Goal: Task Accomplishment & Management: Manage account settings

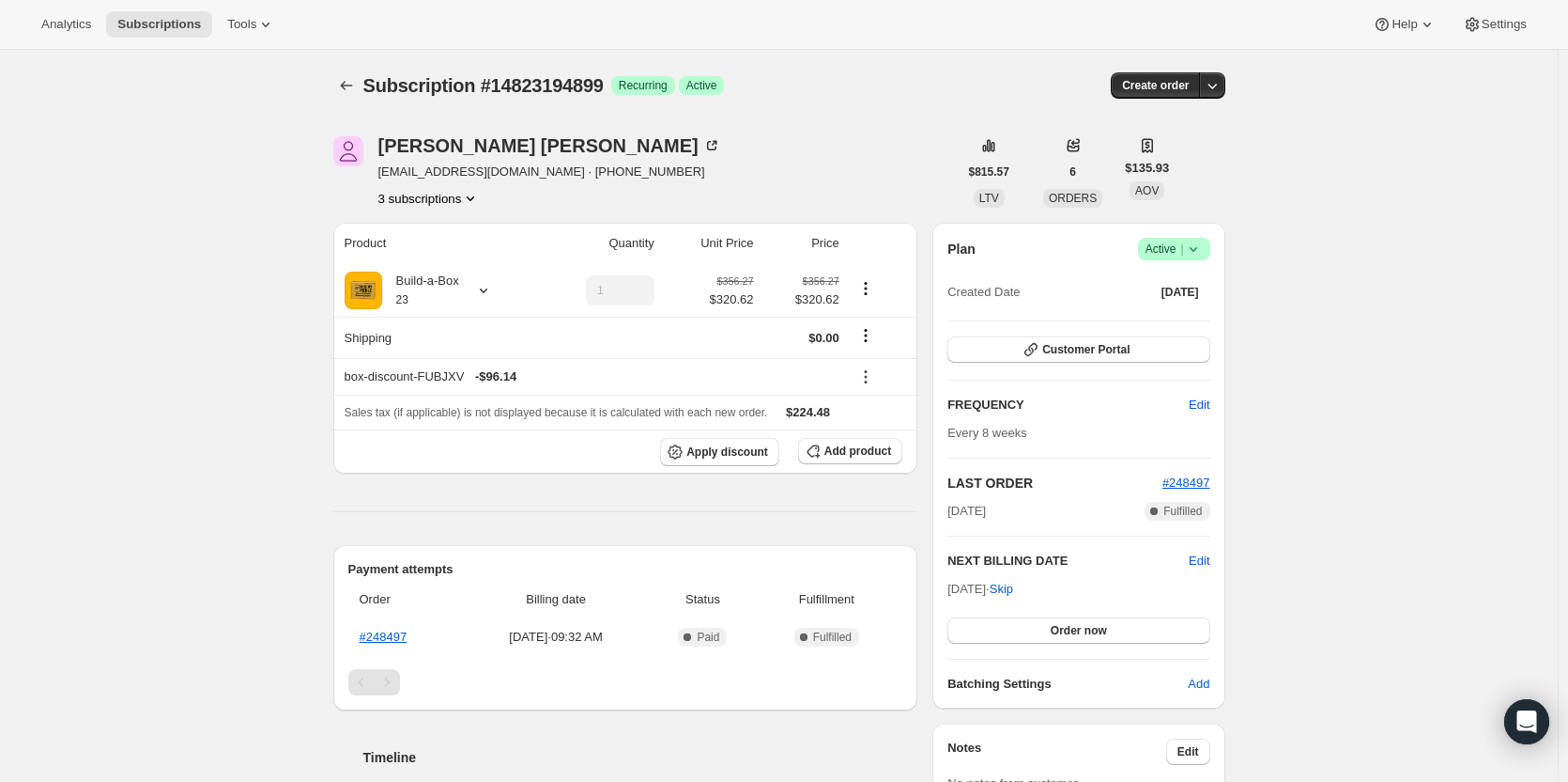
click at [459, 197] on button "3 subscriptions" at bounding box center [430, 197] width 102 height 19
click at [447, 229] on span "13265731859" at bounding box center [433, 234] width 130 height 19
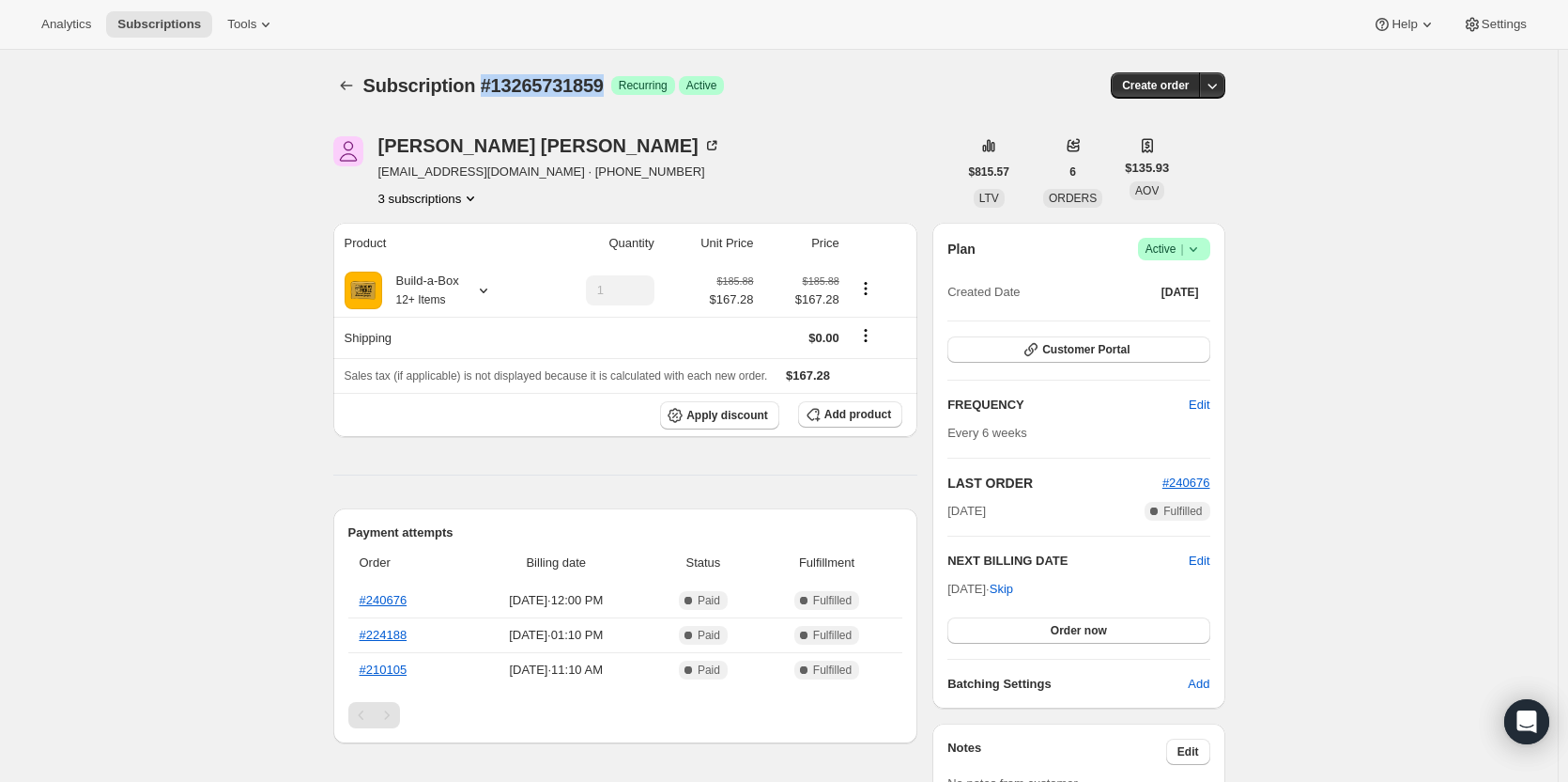
drag, startPoint x: 608, startPoint y: 94, endPoint x: 484, endPoint y: 94, distance: 124.0
click at [484, 94] on span "Subscription #13265731859" at bounding box center [483, 85] width 240 height 21
copy span "#13265731859"
click at [433, 195] on button "3 subscriptions" at bounding box center [430, 197] width 102 height 19
click at [429, 300] on span "14823194899" at bounding box center [406, 297] width 76 height 14
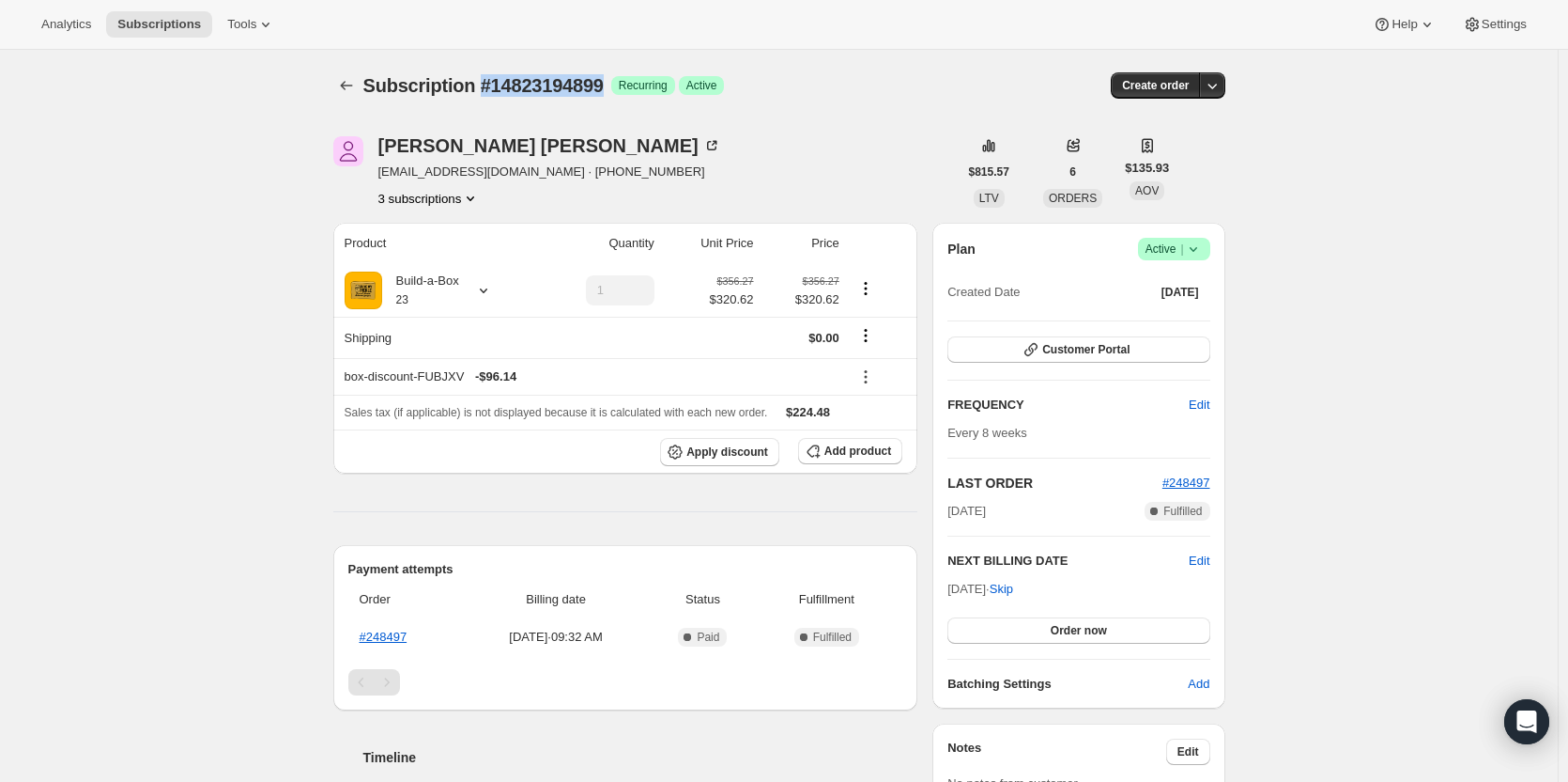
drag, startPoint x: 608, startPoint y: 93, endPoint x: 485, endPoint y: 90, distance: 123.0
click at [485, 90] on span "Subscription #14823194899" at bounding box center [483, 85] width 240 height 21
copy span "#14823194899"
click at [1191, 243] on icon at bounding box center [1192, 248] width 19 height 19
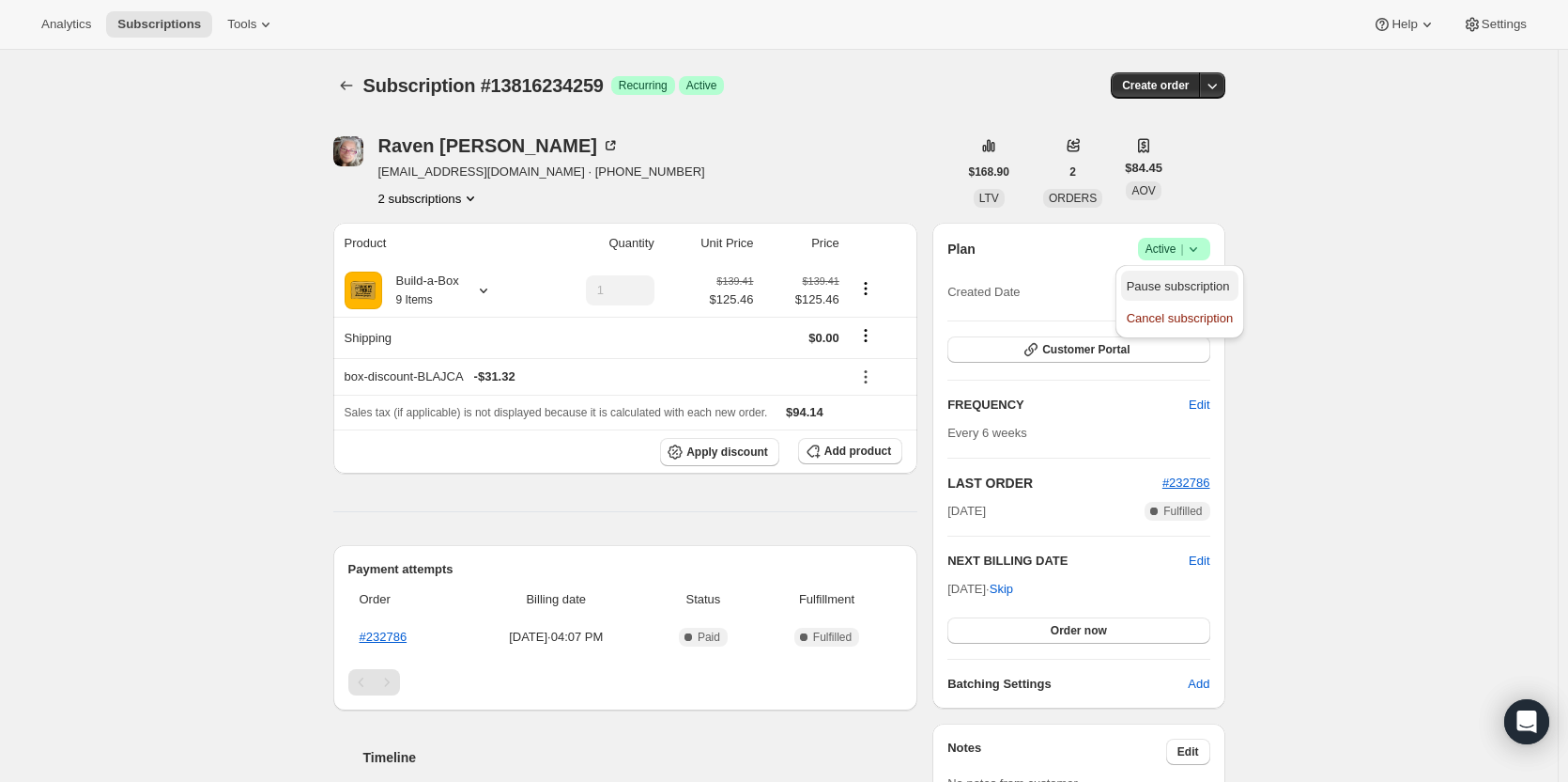
click at [1169, 284] on span "Pause subscription" at bounding box center [1178, 286] width 103 height 14
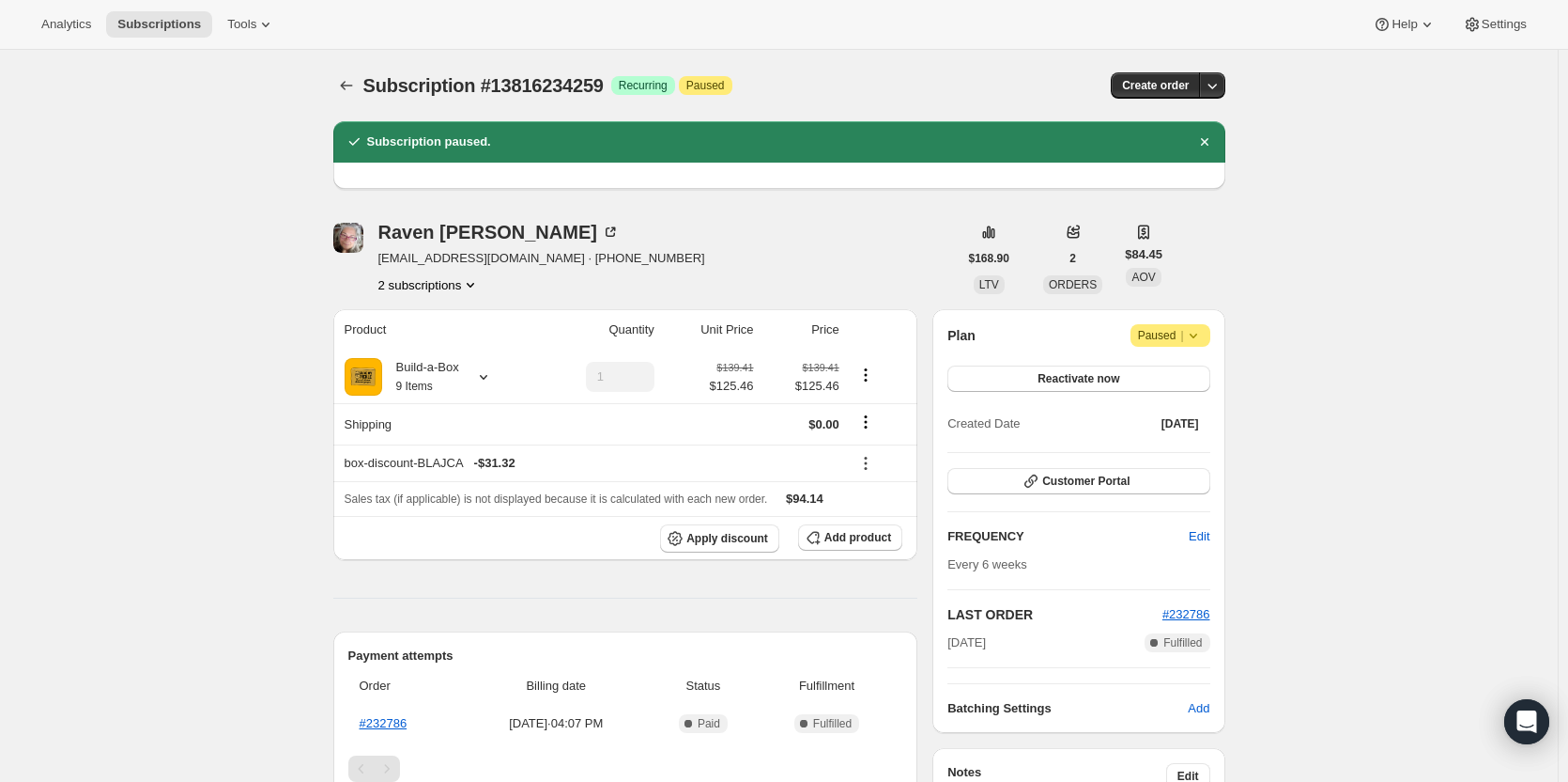
click at [452, 285] on button "2 subscriptions" at bounding box center [430, 285] width 102 height 19
click at [446, 314] on span "13429473555" at bounding box center [433, 320] width 130 height 19
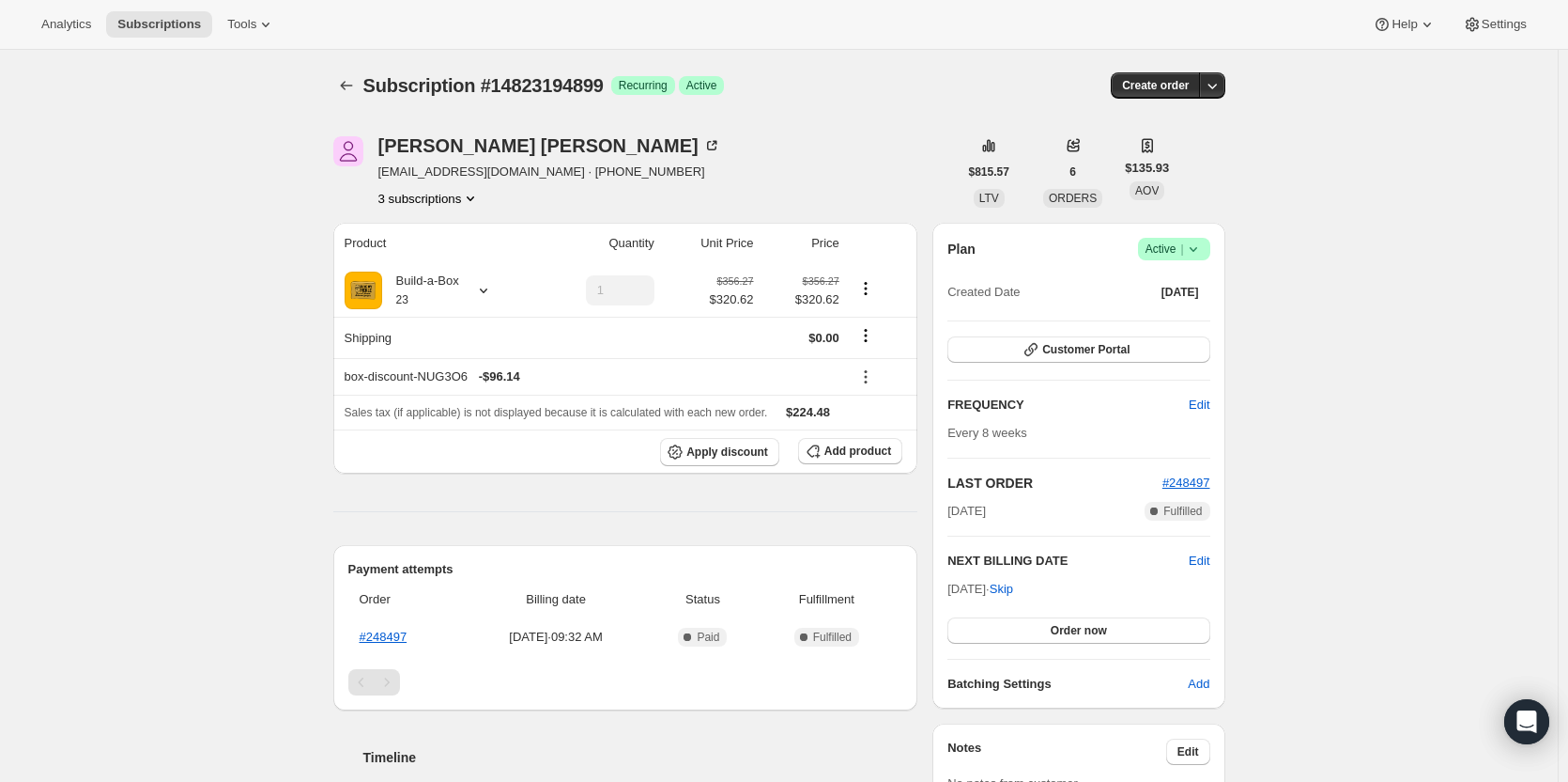
click at [445, 202] on button "3 subscriptions" at bounding box center [430, 197] width 102 height 19
click at [442, 237] on span "13265731859" at bounding box center [433, 234] width 130 height 19
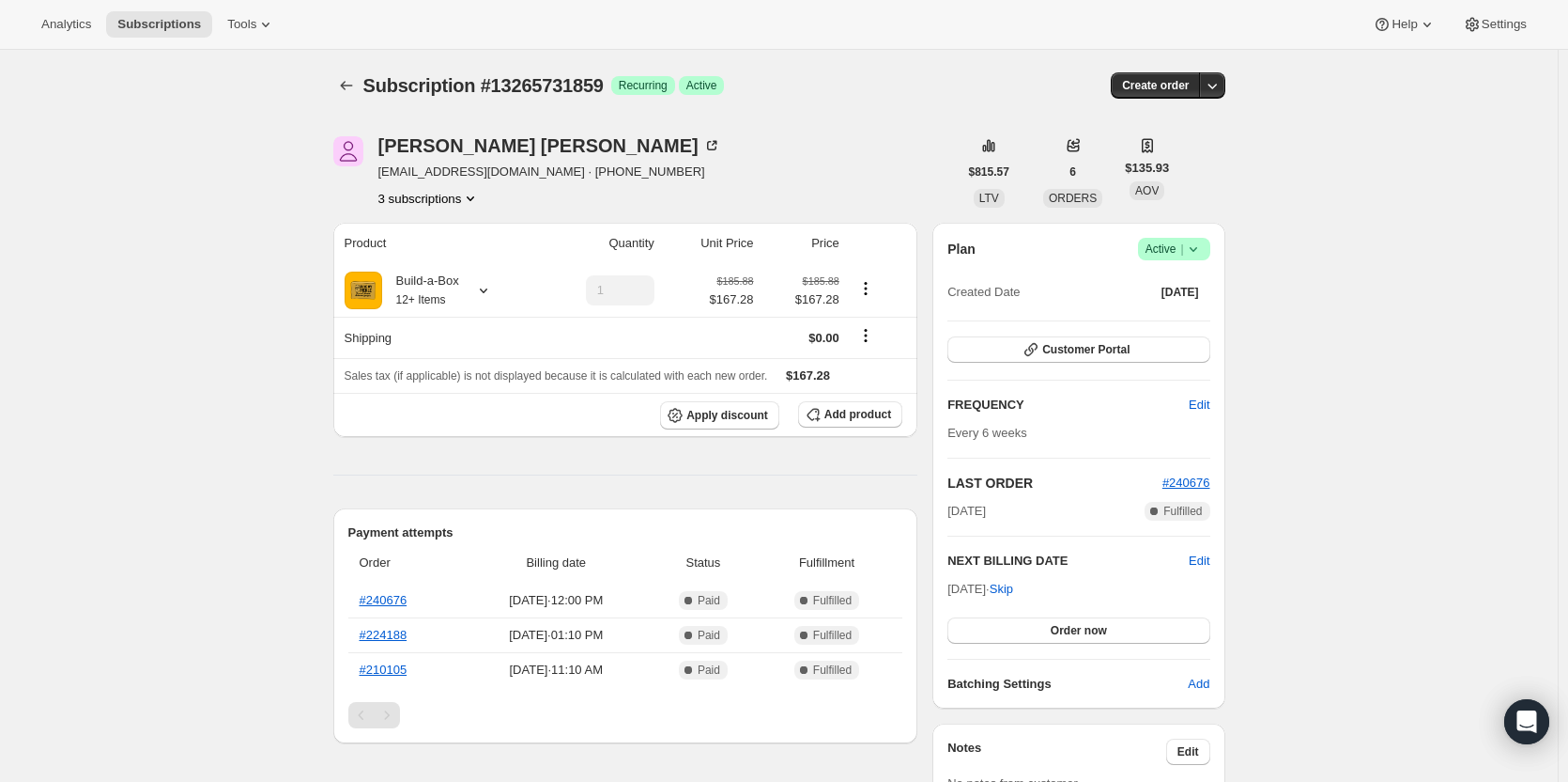
click at [467, 185] on div "Alexandra Contreras morrellaj@gmail.com · +17134090907 3 subscriptions" at bounding box center [549, 172] width 342 height 72
click at [459, 204] on button "3 subscriptions" at bounding box center [430, 197] width 102 height 19
click at [458, 252] on button "13824164115" at bounding box center [434, 265] width 142 height 30
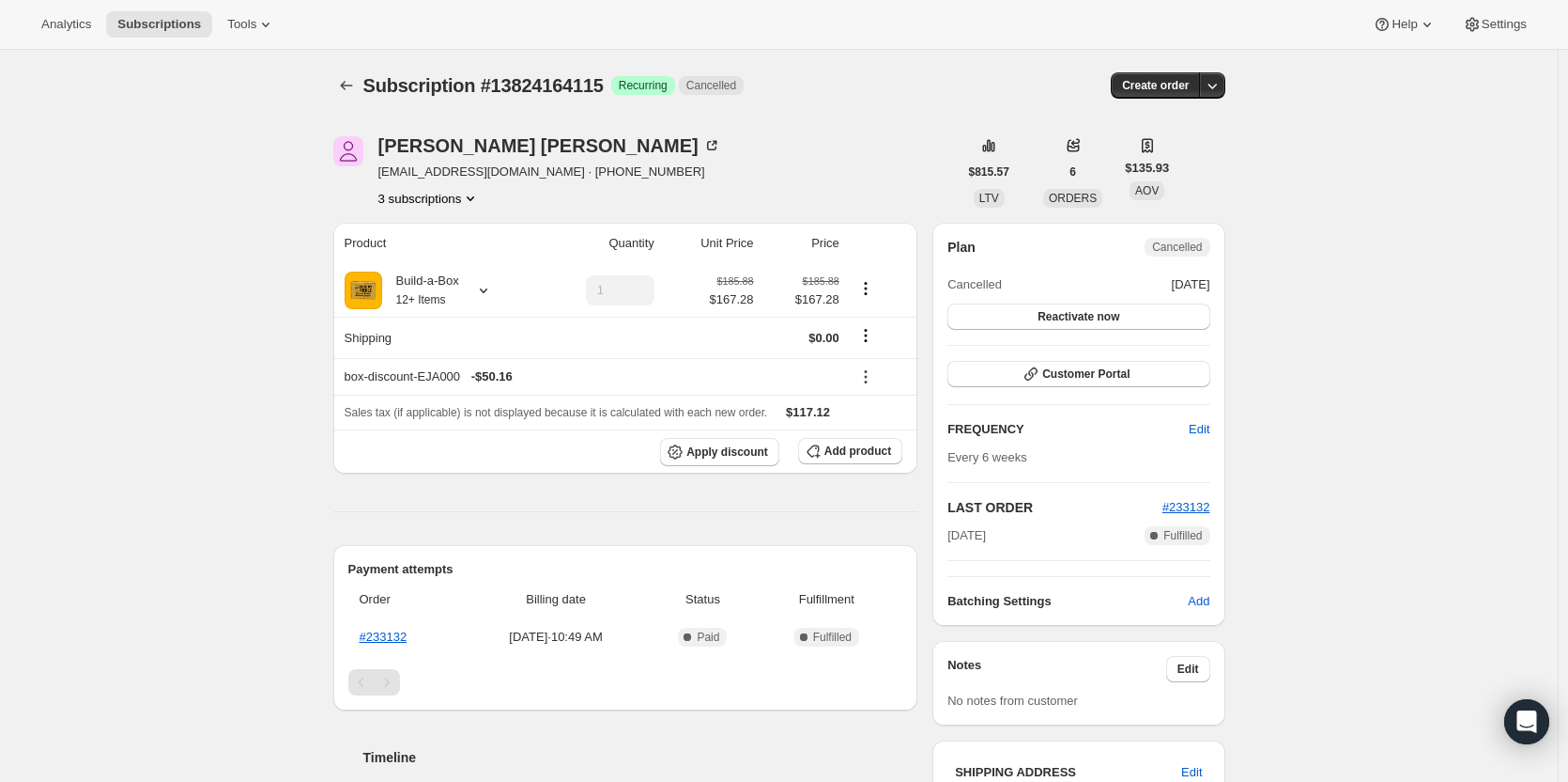
click at [440, 201] on button "3 subscriptions" at bounding box center [430, 197] width 102 height 19
click at [436, 235] on span "13265731859" at bounding box center [406, 234] width 76 height 14
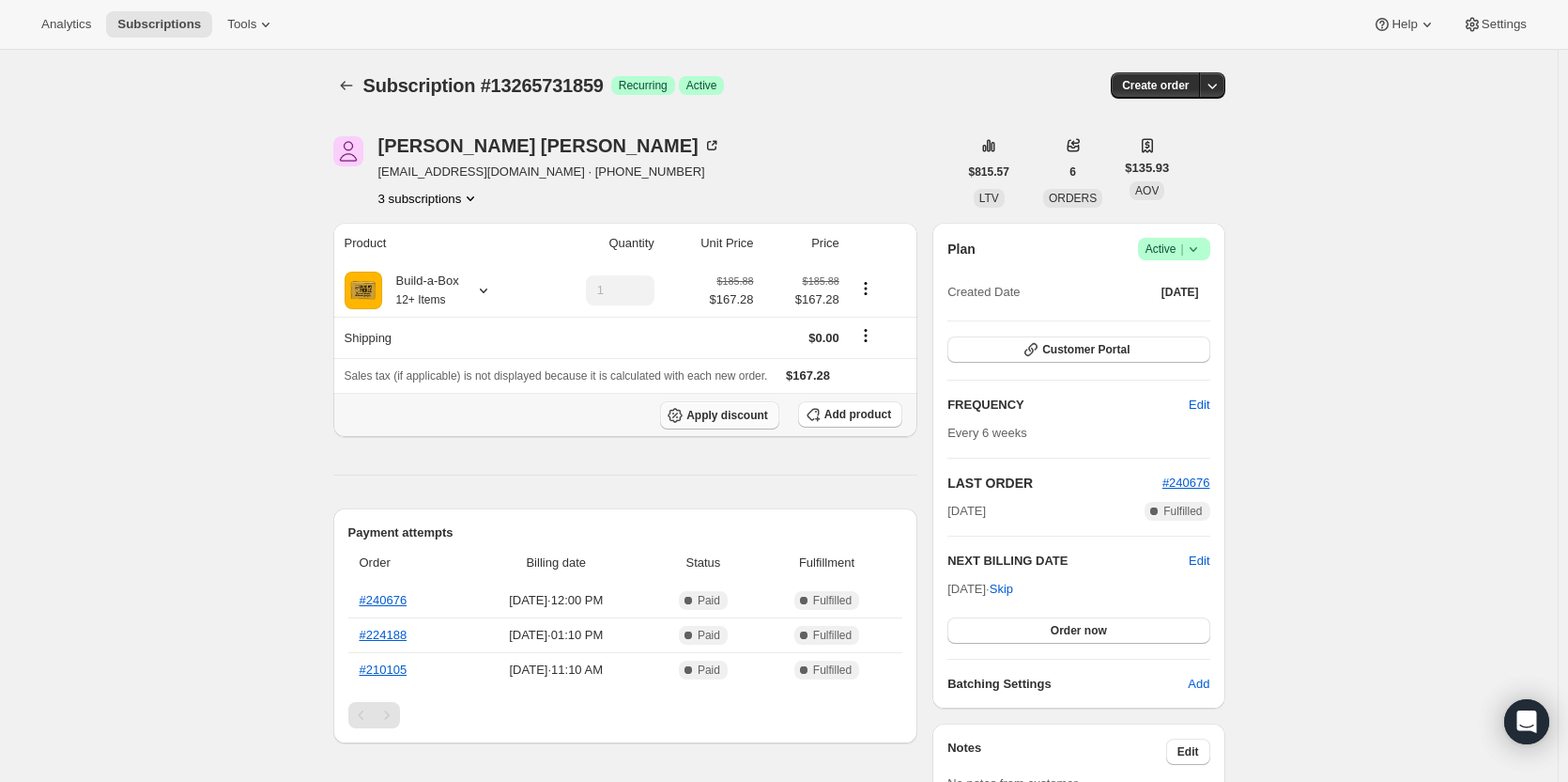
click at [697, 408] on span "Apply discount" at bounding box center [727, 415] width 81 height 15
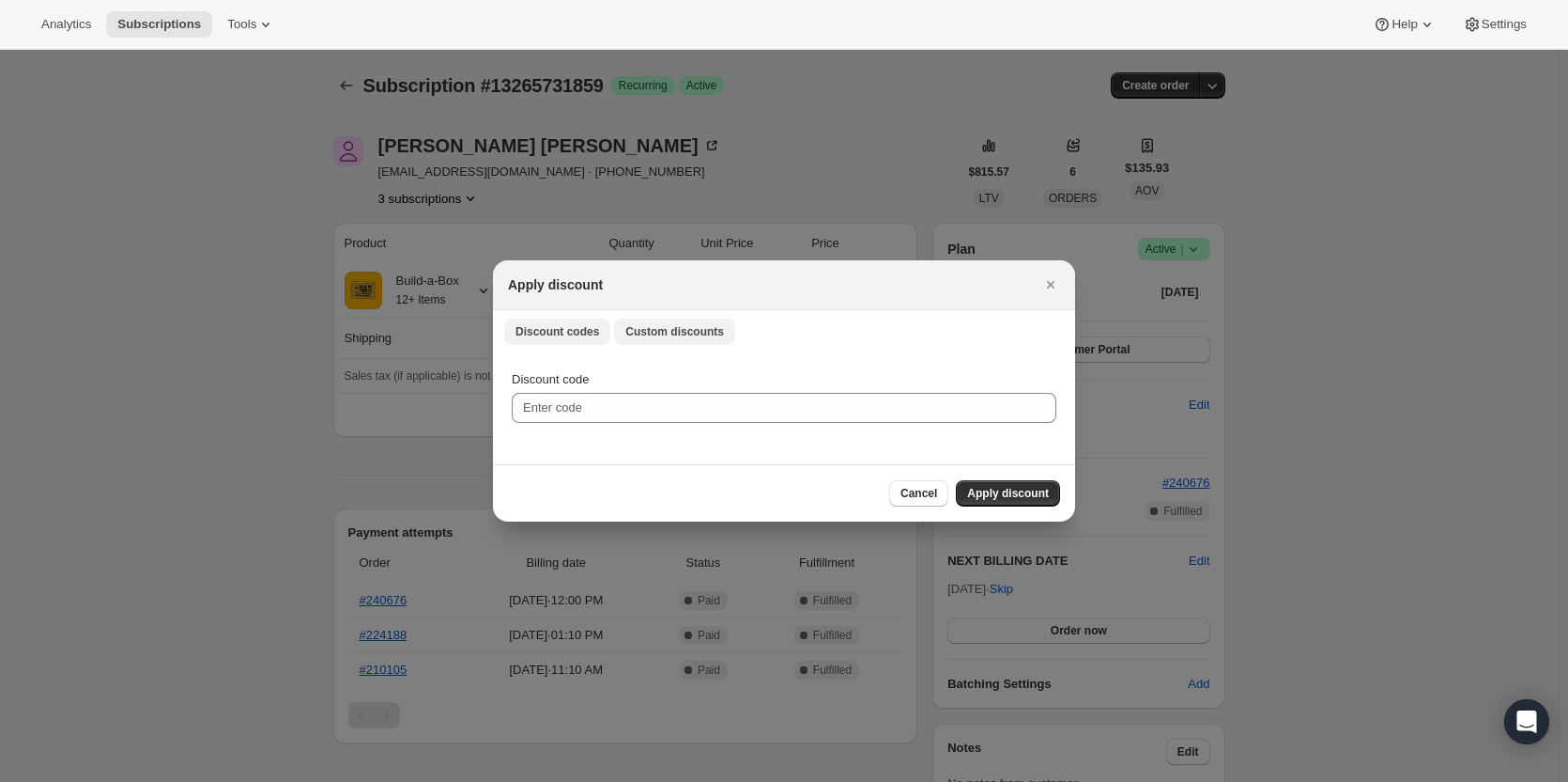
click at [652, 339] on span "Custom discounts" at bounding box center [675, 331] width 99 height 15
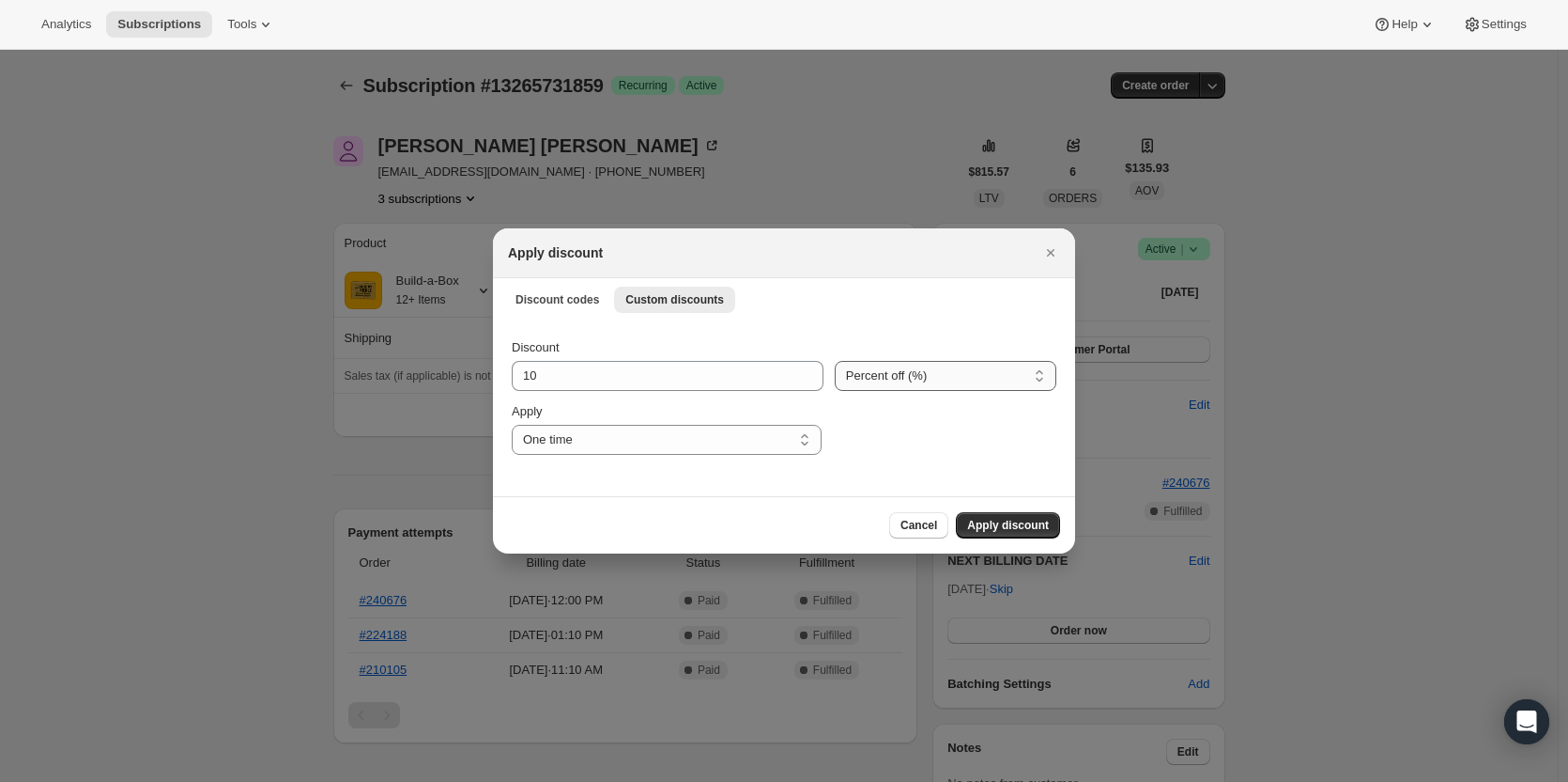
click at [894, 386] on select "Percent off (%) Amount off ($)" at bounding box center [945, 376] width 222 height 30
select select "fixed"
click at [835, 361] on select "Percent off (%) Amount off ($)" at bounding box center [945, 376] width 222 height 30
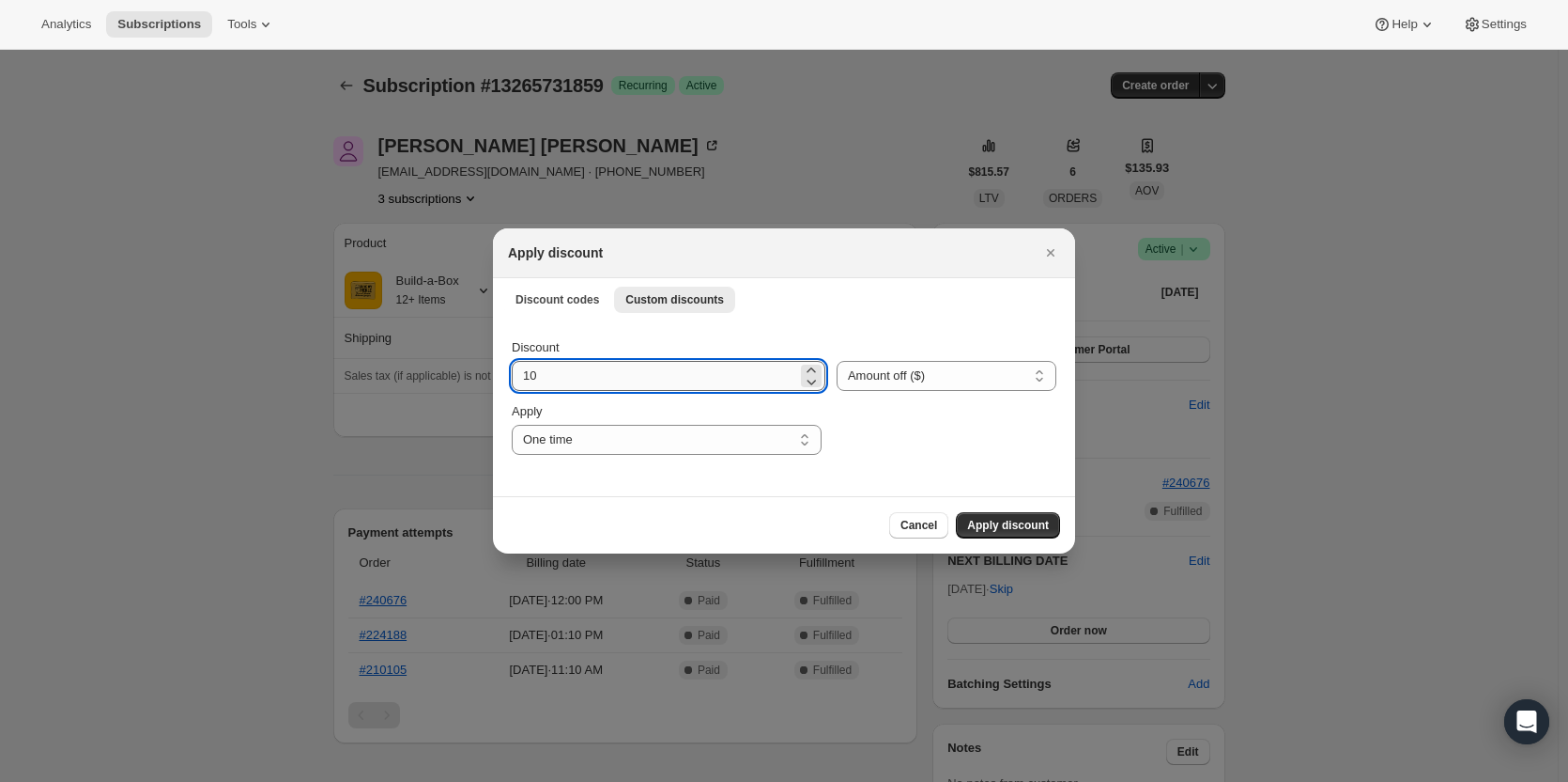
click at [658, 371] on input "10" at bounding box center [654, 376] width 285 height 30
type input "1"
type input "50.16"
click at [632, 440] on select "One time Specify instances... Indefinitely" at bounding box center [667, 440] width 310 height 30
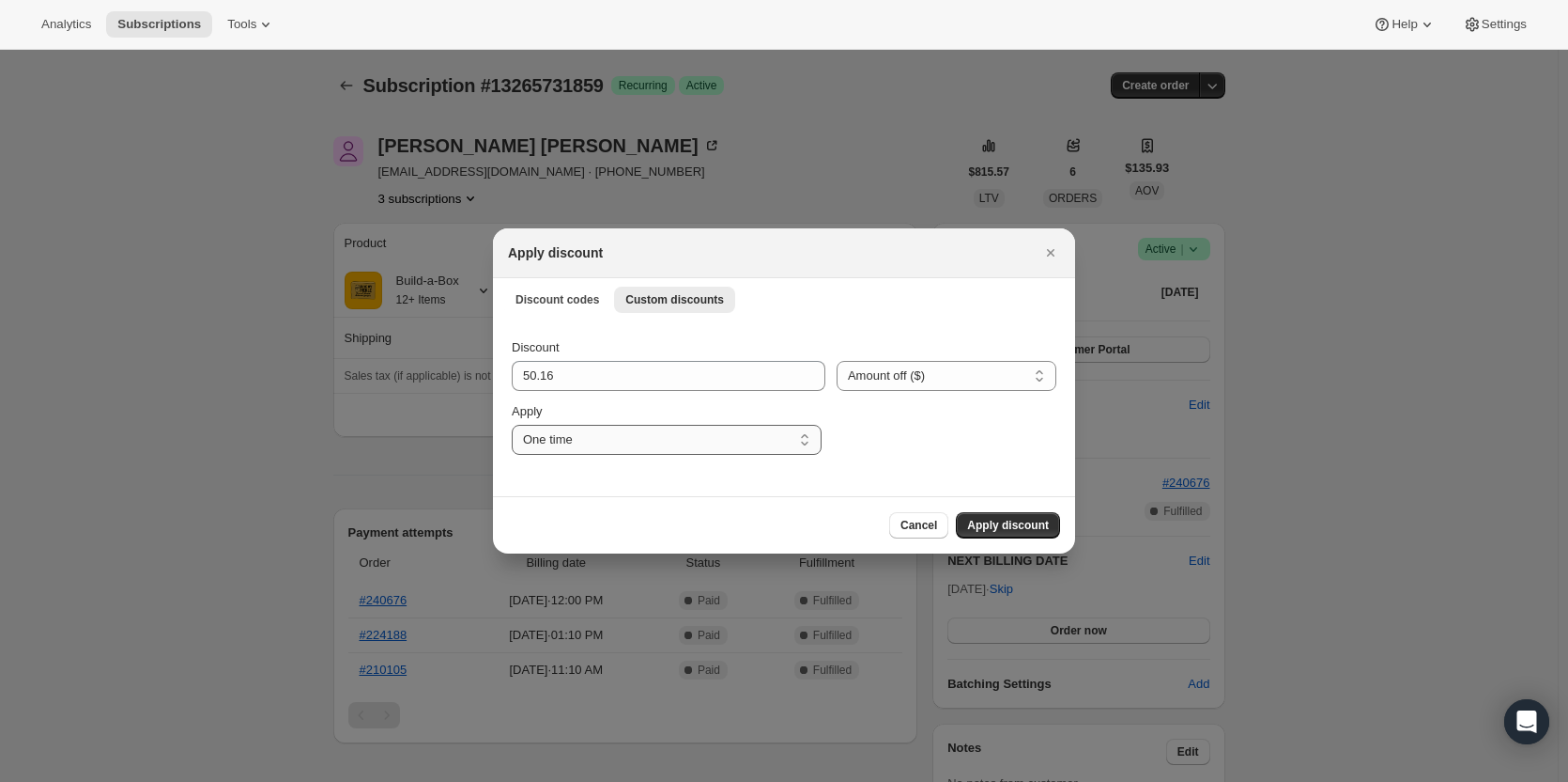
click at [512, 425] on select "One time Specify instances... Indefinitely" at bounding box center [667, 440] width 310 height 30
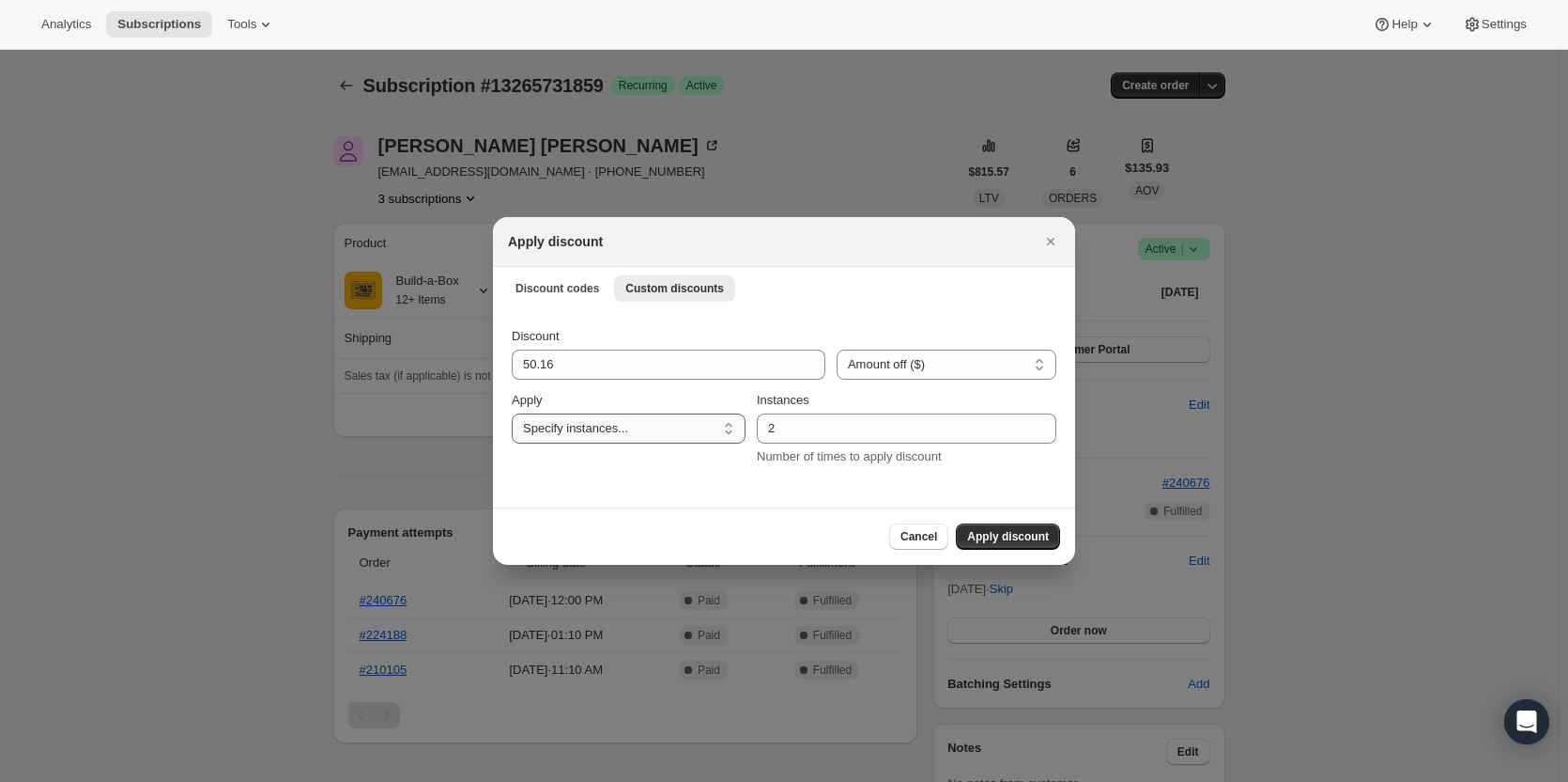
click at [672, 434] on select "One time Specify instances... Indefinitely" at bounding box center [629, 428] width 233 height 30
select select "indefinitely"
click at [512, 425] on select "One time Specify instances... Indefinitely" at bounding box center [629, 428] width 233 height 30
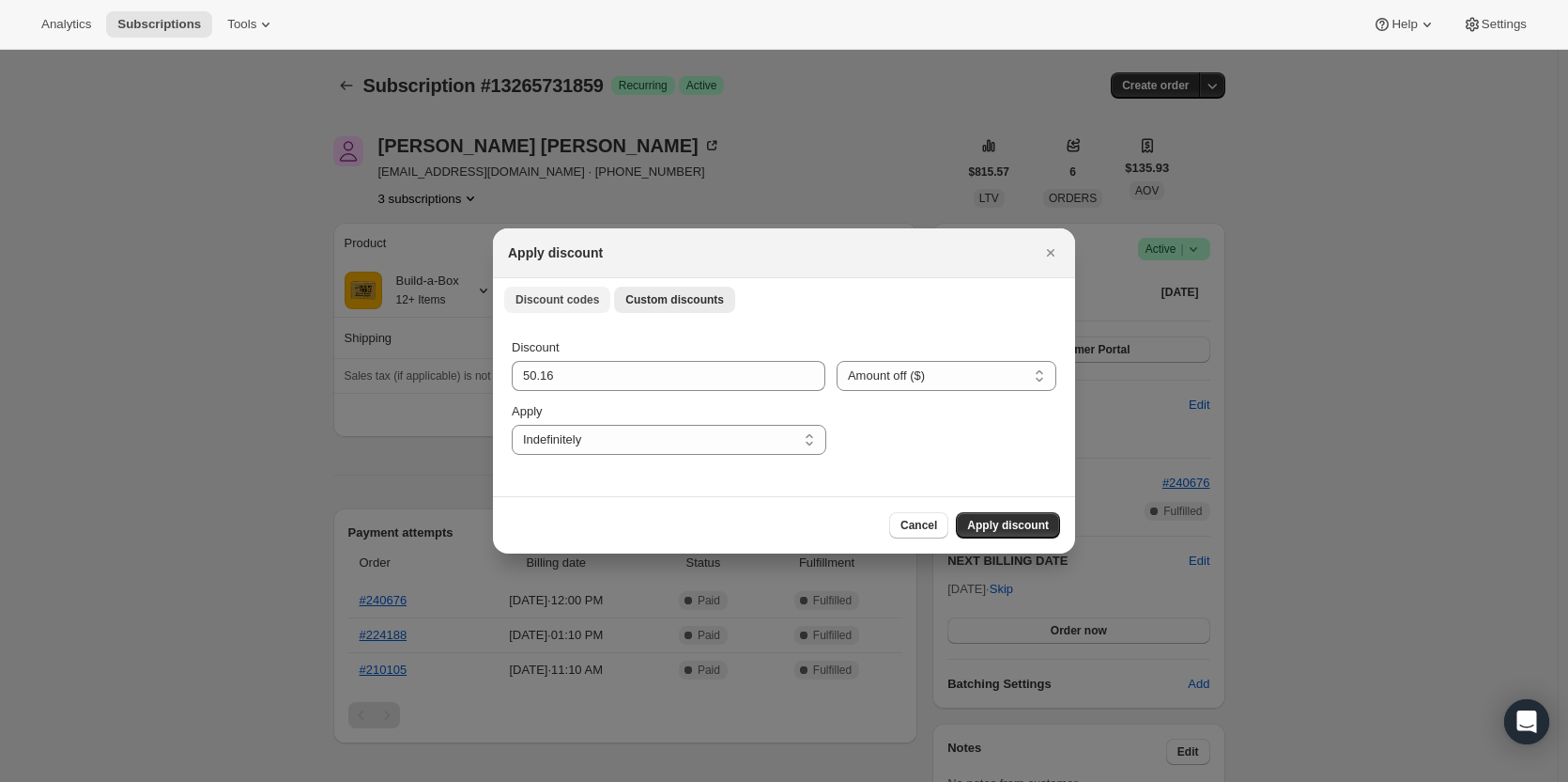
click at [573, 309] on button "Discount codes" at bounding box center [557, 299] width 106 height 26
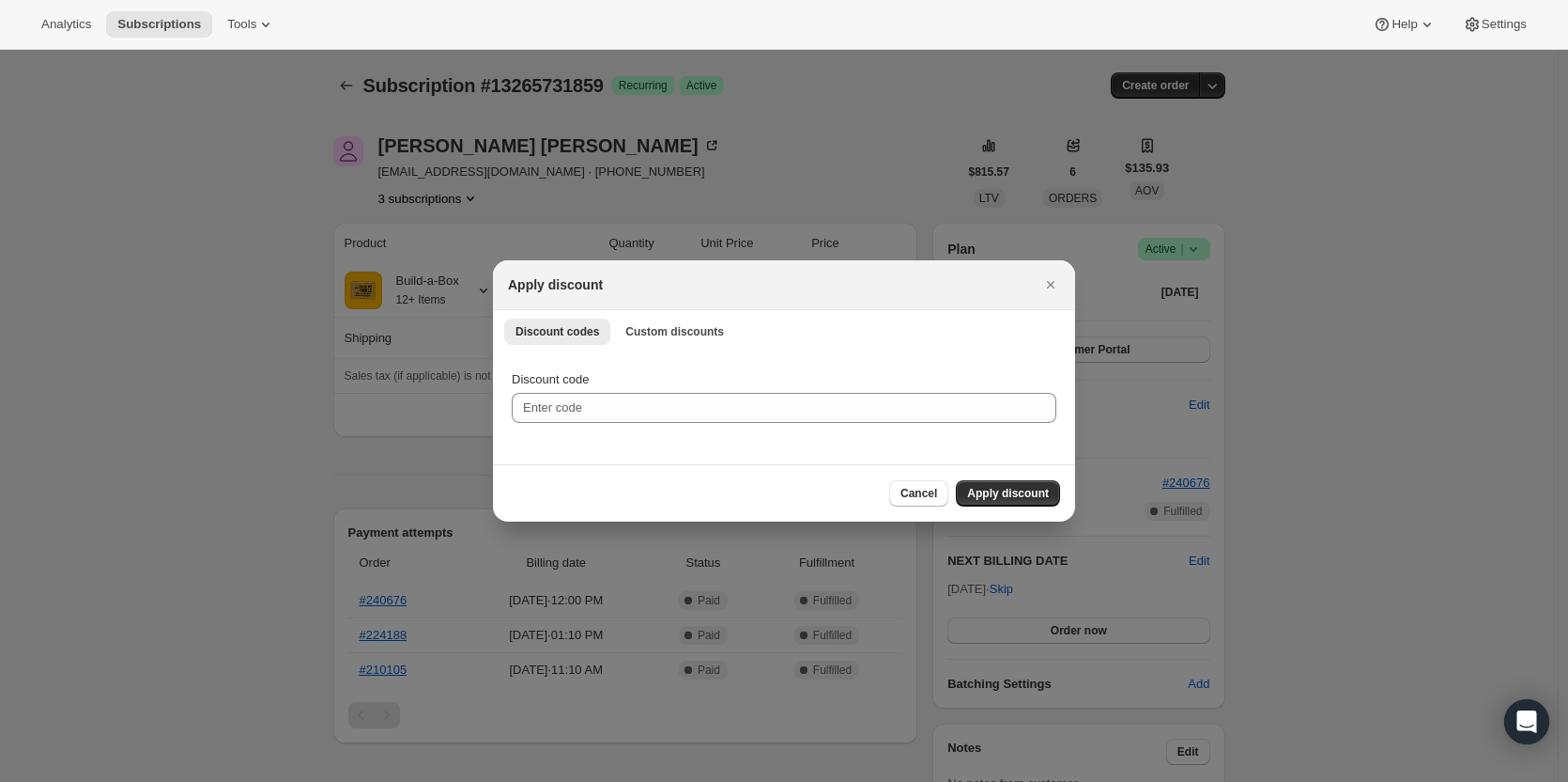
click at [635, 423] on div "Discount code" at bounding box center [784, 407] width 582 height 113
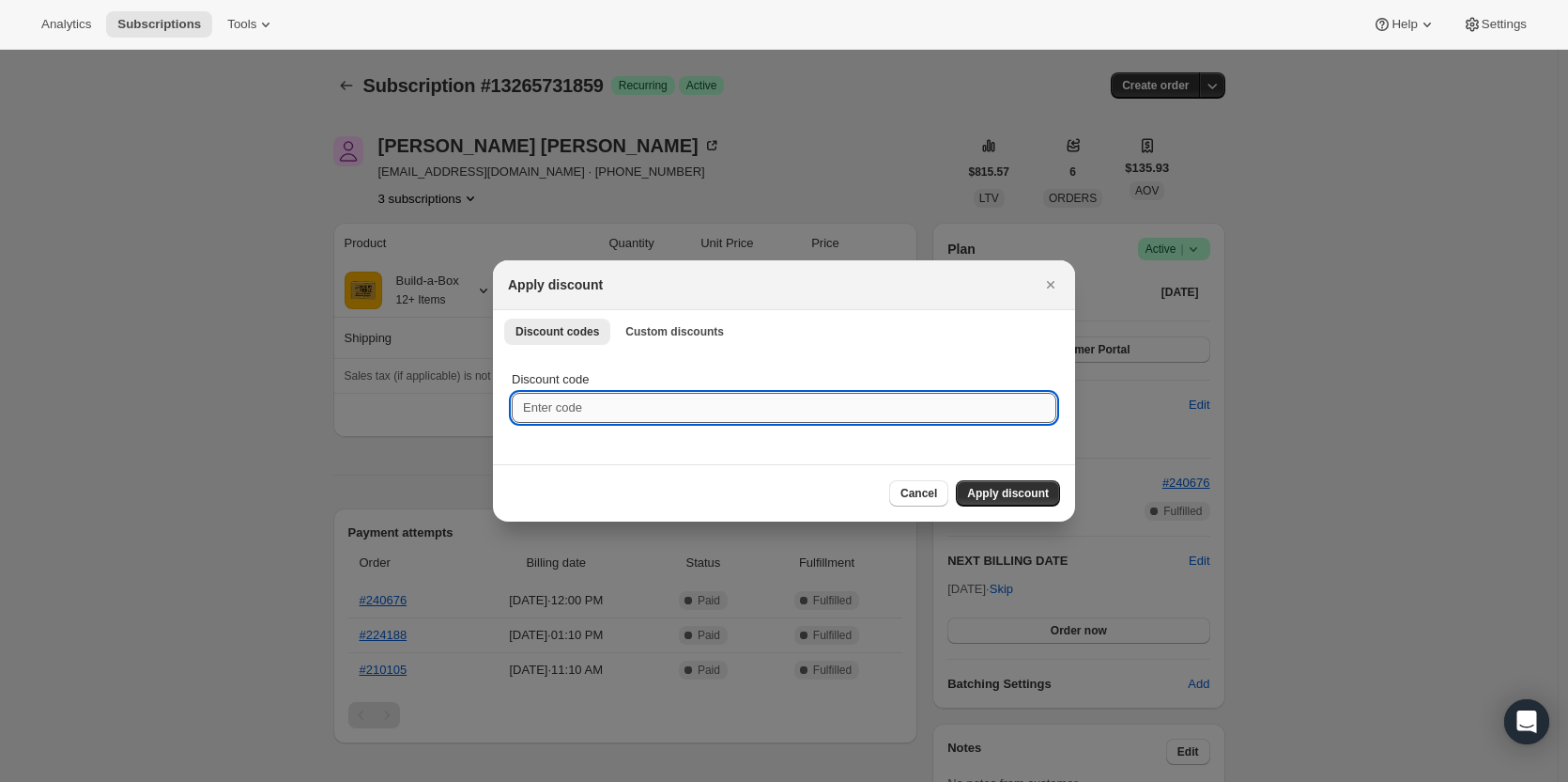
click at [641, 410] on input "Discount code" at bounding box center [784, 407] width 544 height 30
type input "box discount"
click at [1036, 490] on span "Apply discount" at bounding box center [1007, 493] width 81 height 15
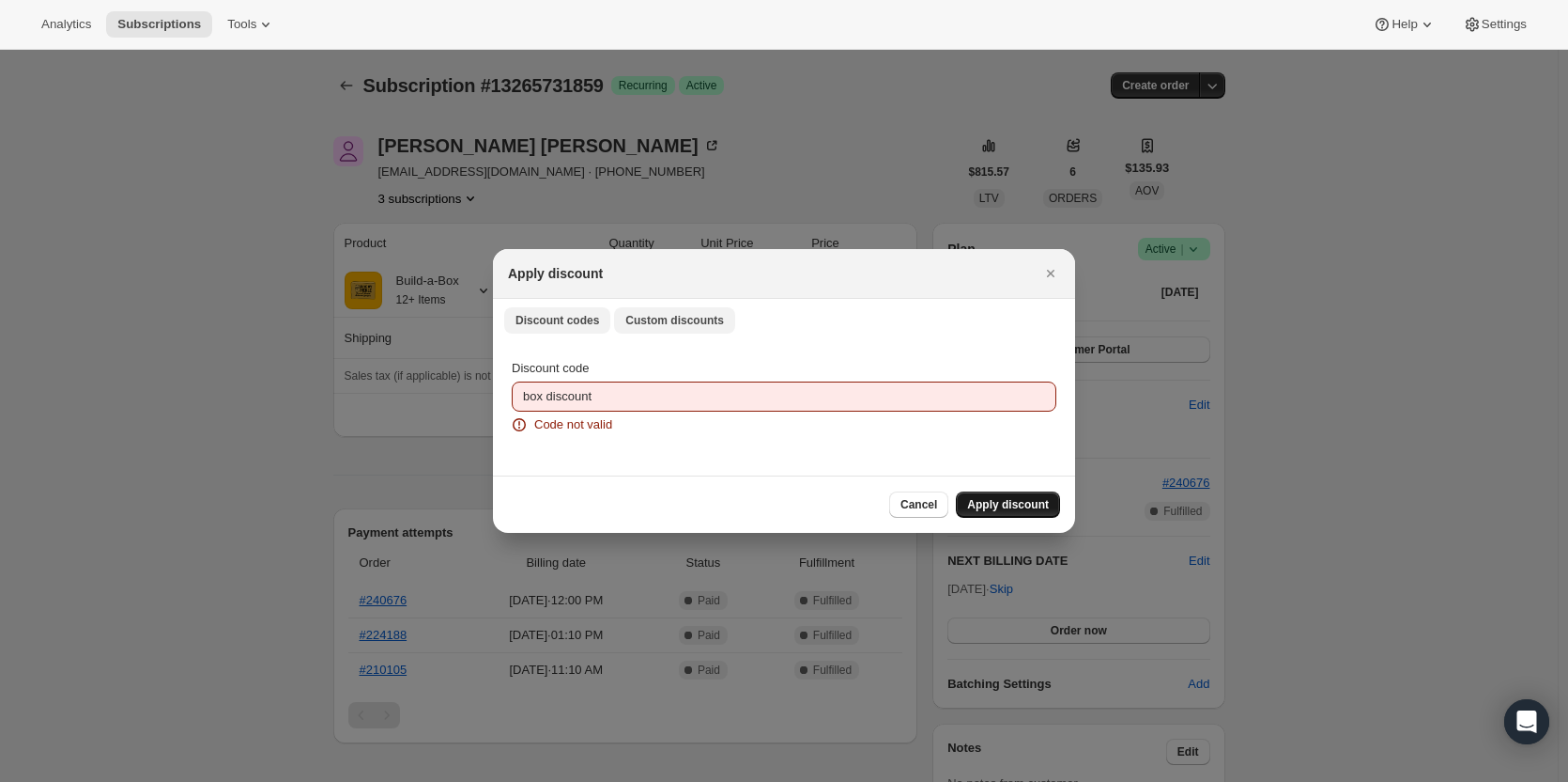
click at [671, 325] on span "Custom discounts" at bounding box center [675, 320] width 99 height 15
select select "fixed"
select select "indefinitely"
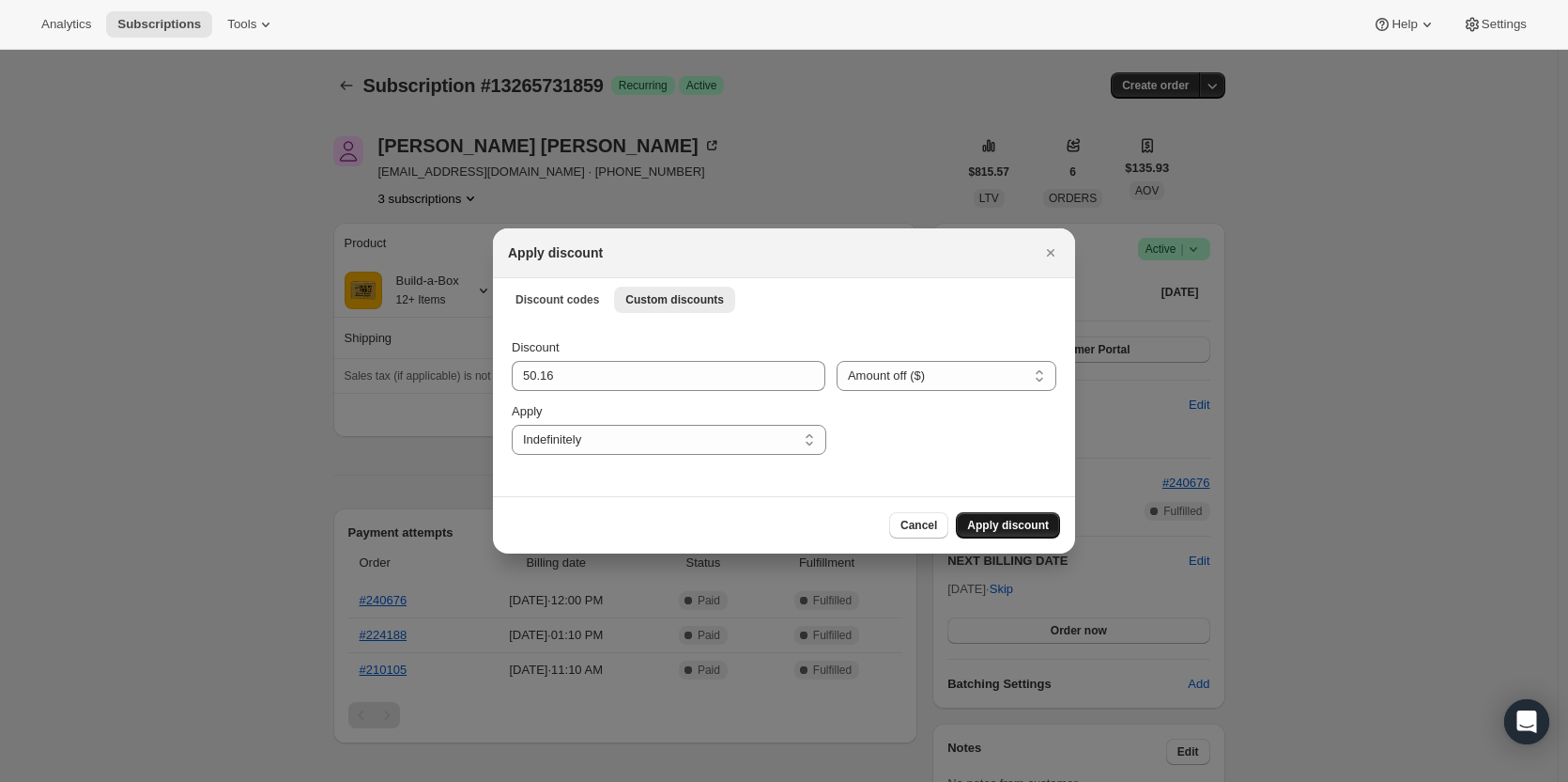
click at [1008, 527] on span "Apply discount" at bounding box center [1007, 525] width 81 height 15
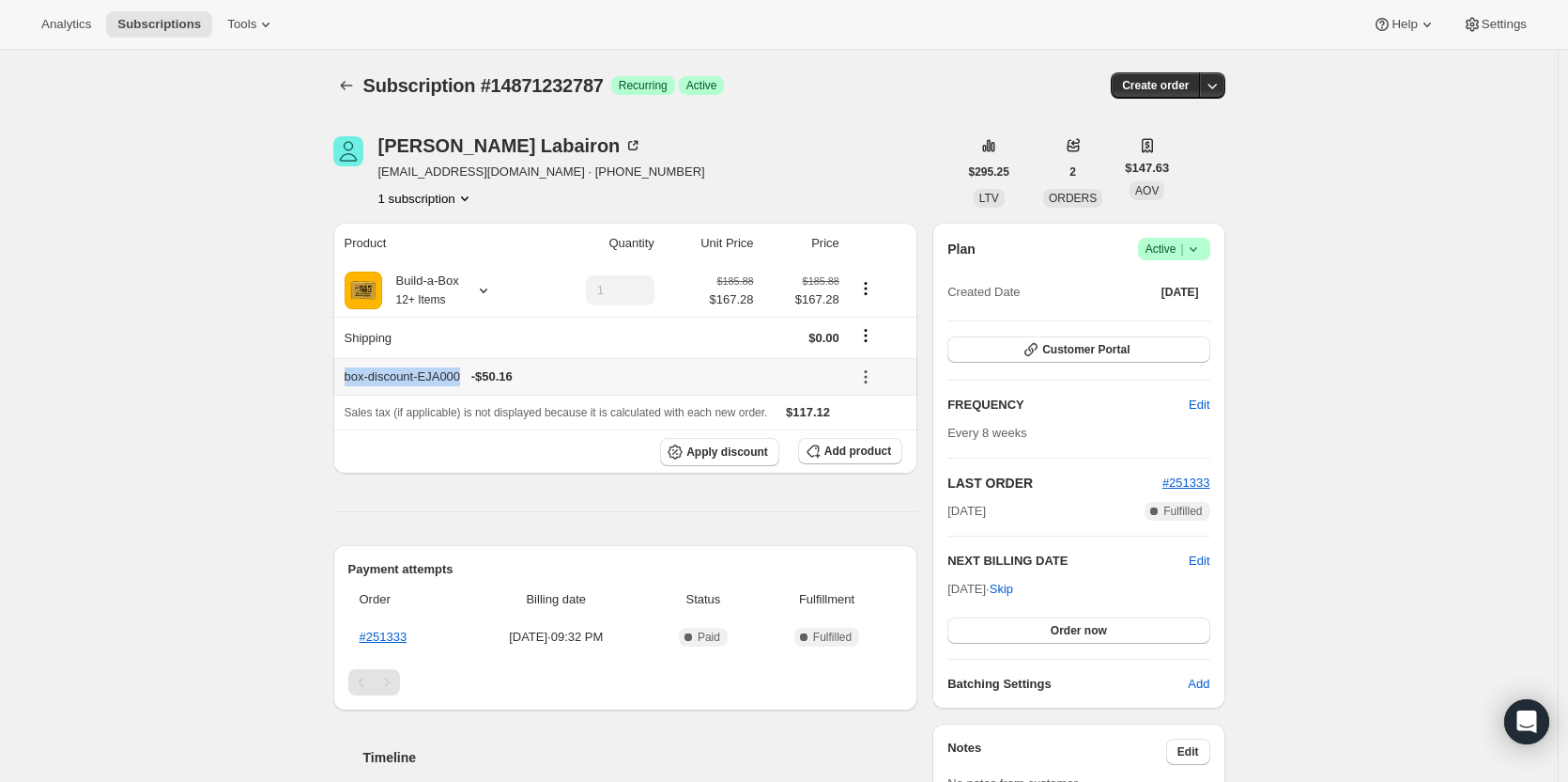
drag, startPoint x: 462, startPoint y: 379, endPoint x: 349, endPoint y: 379, distance: 113.0
click at [349, 379] on div "box-discount-EJA000 - $50.16" at bounding box center [591, 376] width 495 height 19
copy div "box-discount-EJA000"
click at [189, 429] on div "Subscription #14871232787. This page is ready Subscription #14871232787 Success…" at bounding box center [779, 754] width 1557 height 1407
click at [852, 452] on span "Add product" at bounding box center [858, 450] width 67 height 15
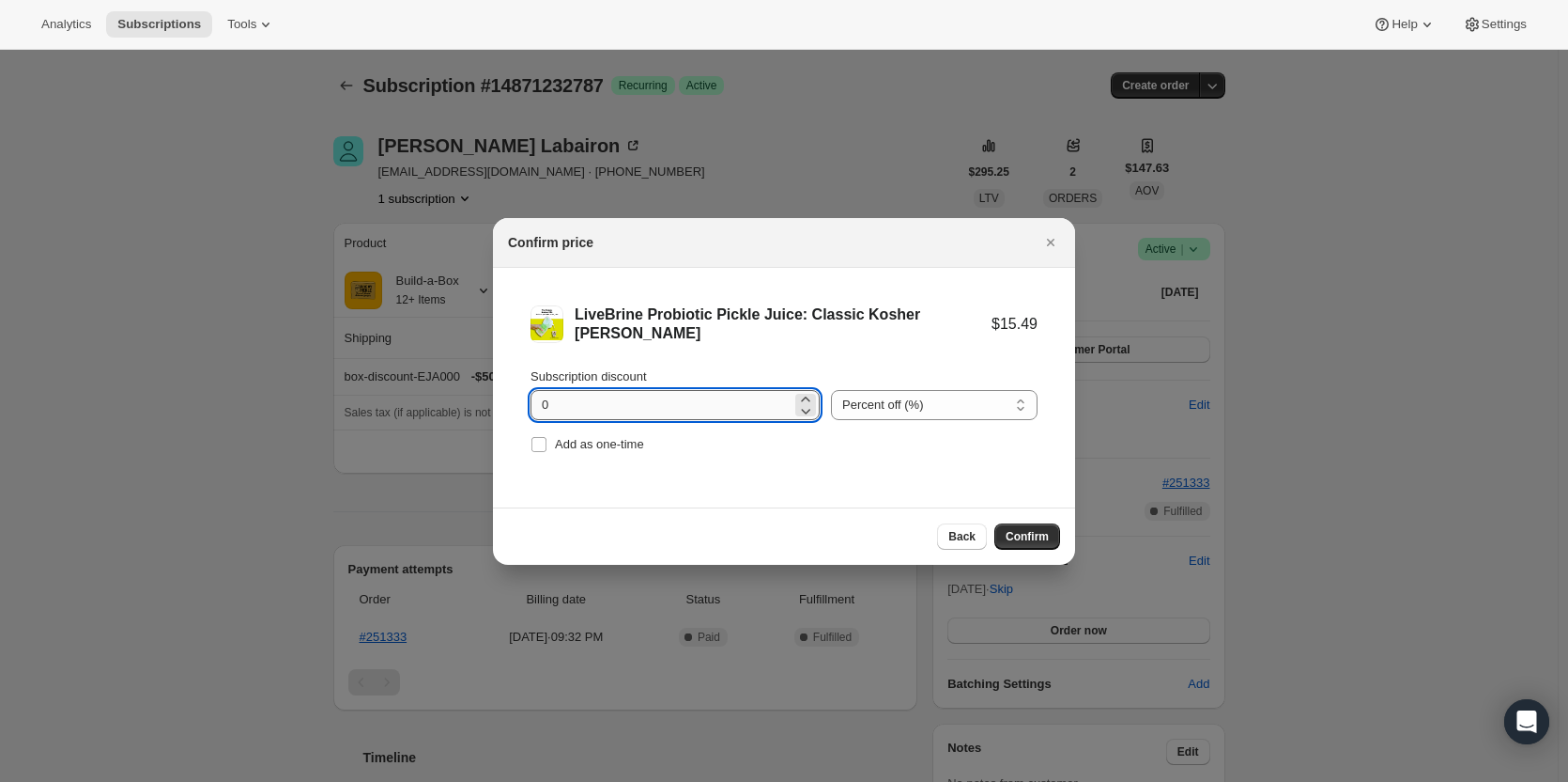
click at [695, 413] on input "0" at bounding box center [661, 404] width 261 height 30
type input "100"
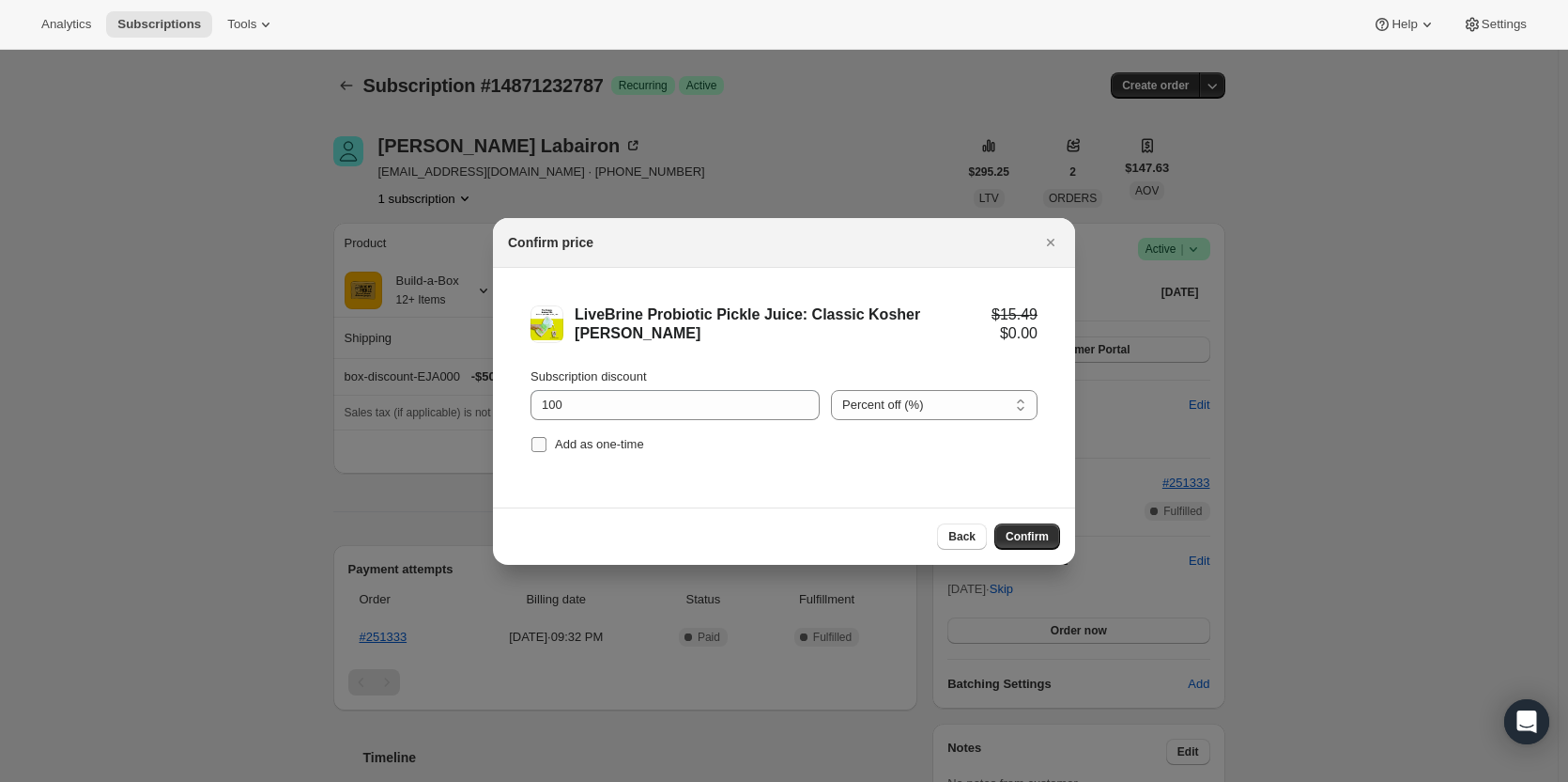
click at [619, 435] on span "Add as one-time" at bounding box center [599, 443] width 89 height 19
click at [546, 437] on input "Add as one-time" at bounding box center [538, 443] width 15 height 15
checkbox input "true"
click at [1046, 534] on span "Confirm" at bounding box center [1027, 536] width 43 height 15
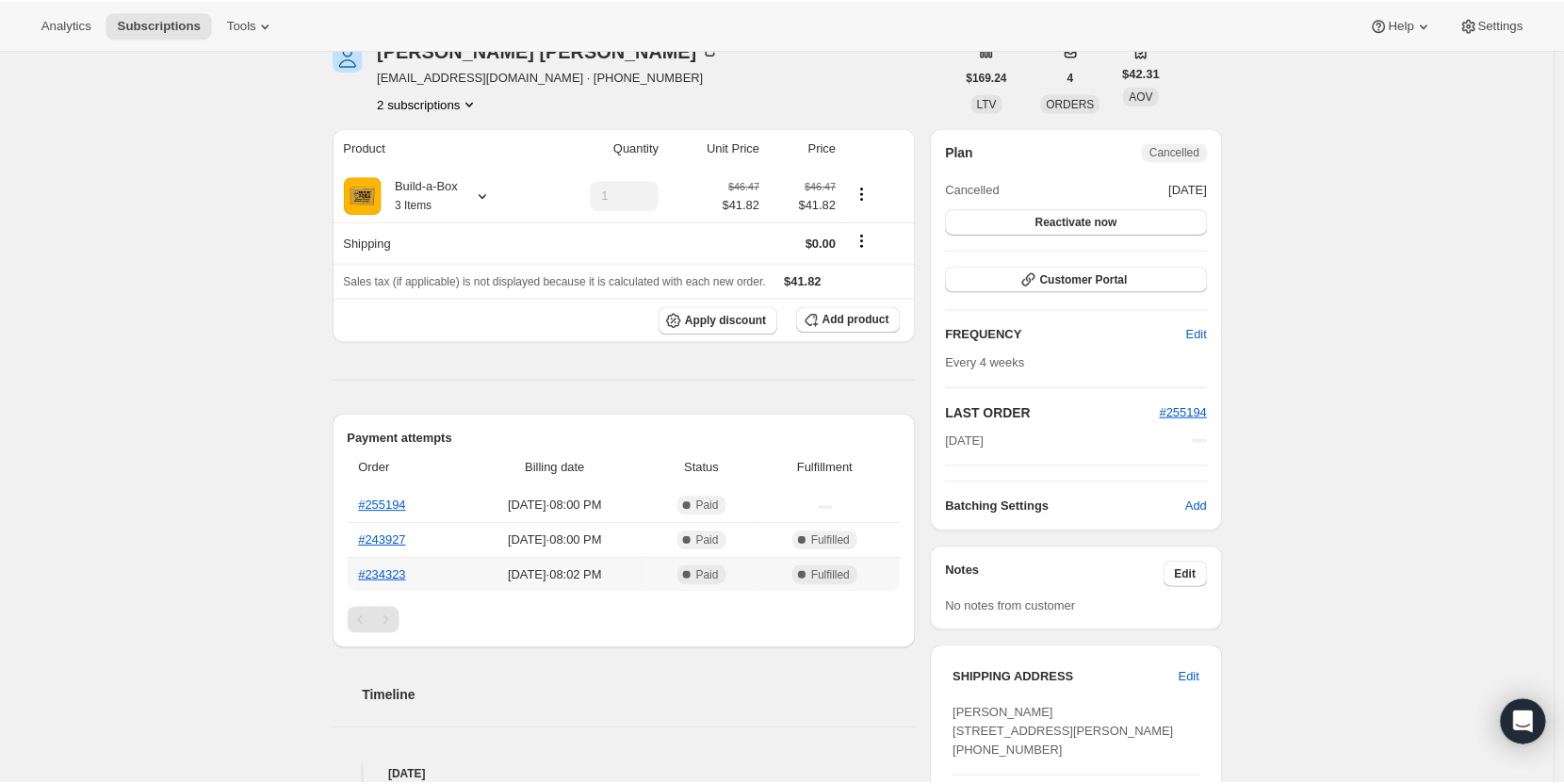
scroll to position [94, 0]
click at [404, 510] on link "#255194" at bounding box center [385, 507] width 48 height 14
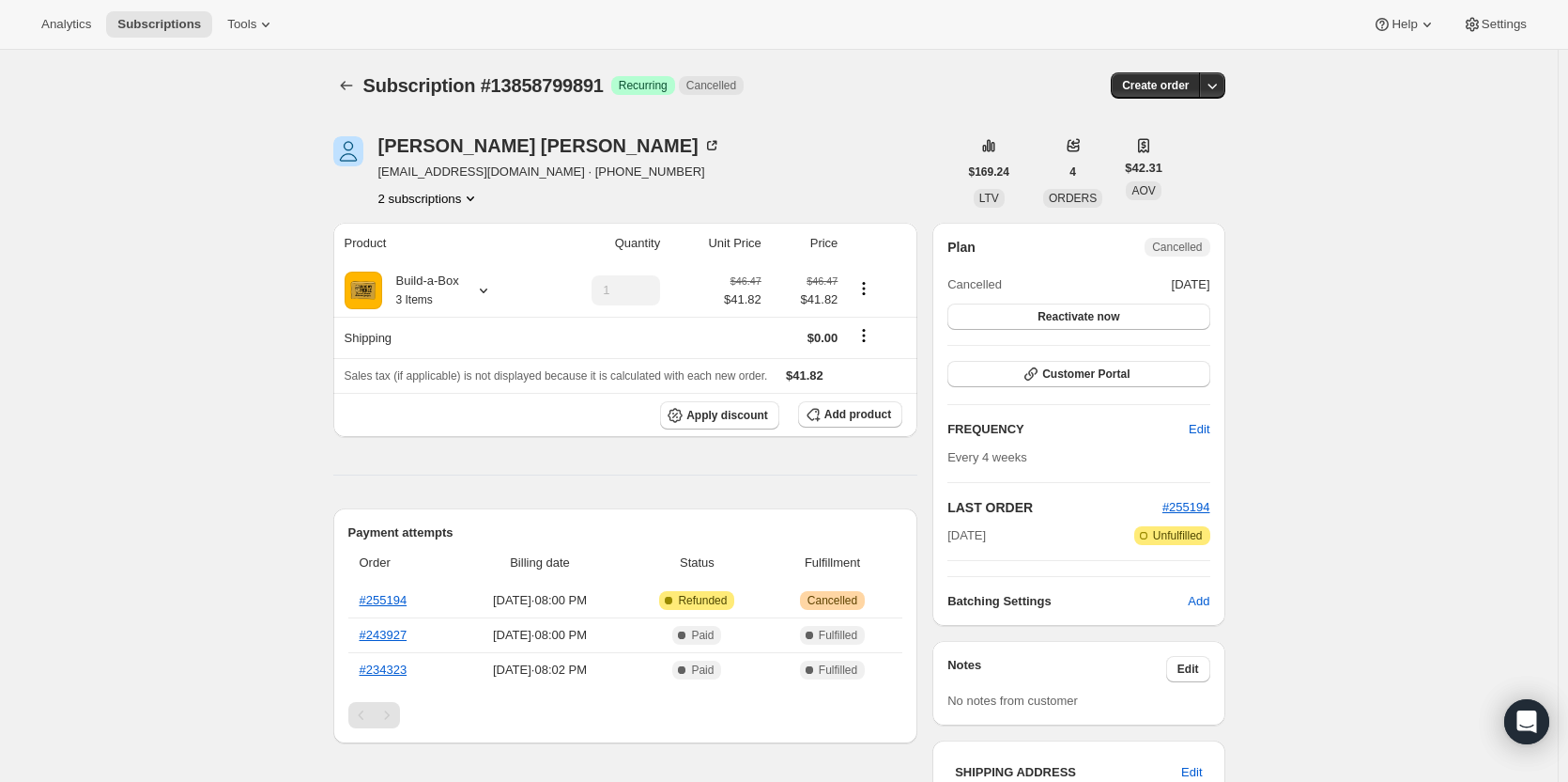
click at [451, 201] on button "2 subscriptions" at bounding box center [430, 197] width 102 height 19
click at [444, 235] on span "13577355539" at bounding box center [433, 234] width 130 height 19
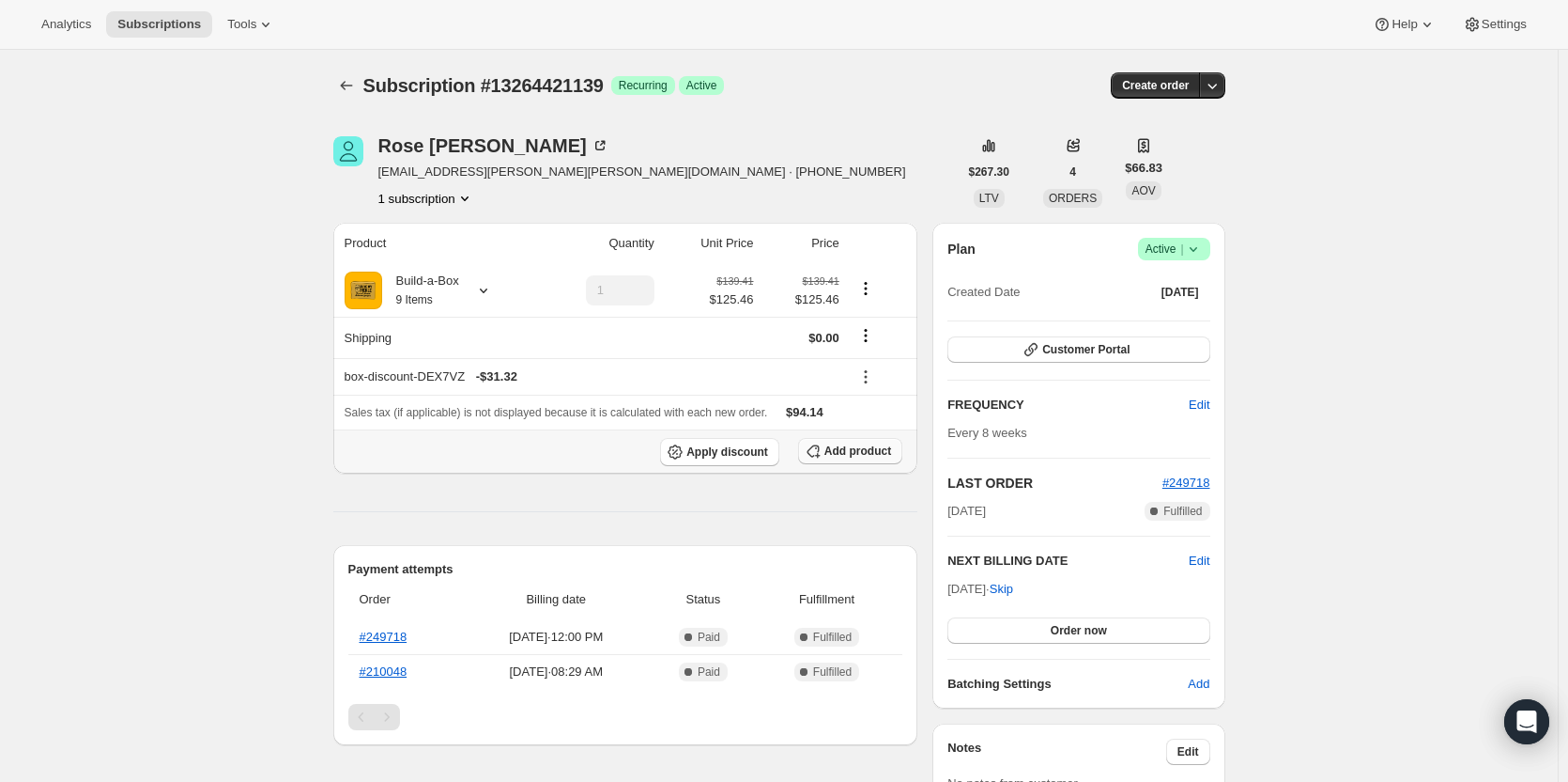
click at [847, 460] on button "Add product" at bounding box center [850, 450] width 104 height 26
click at [862, 455] on span "Add product" at bounding box center [858, 450] width 67 height 15
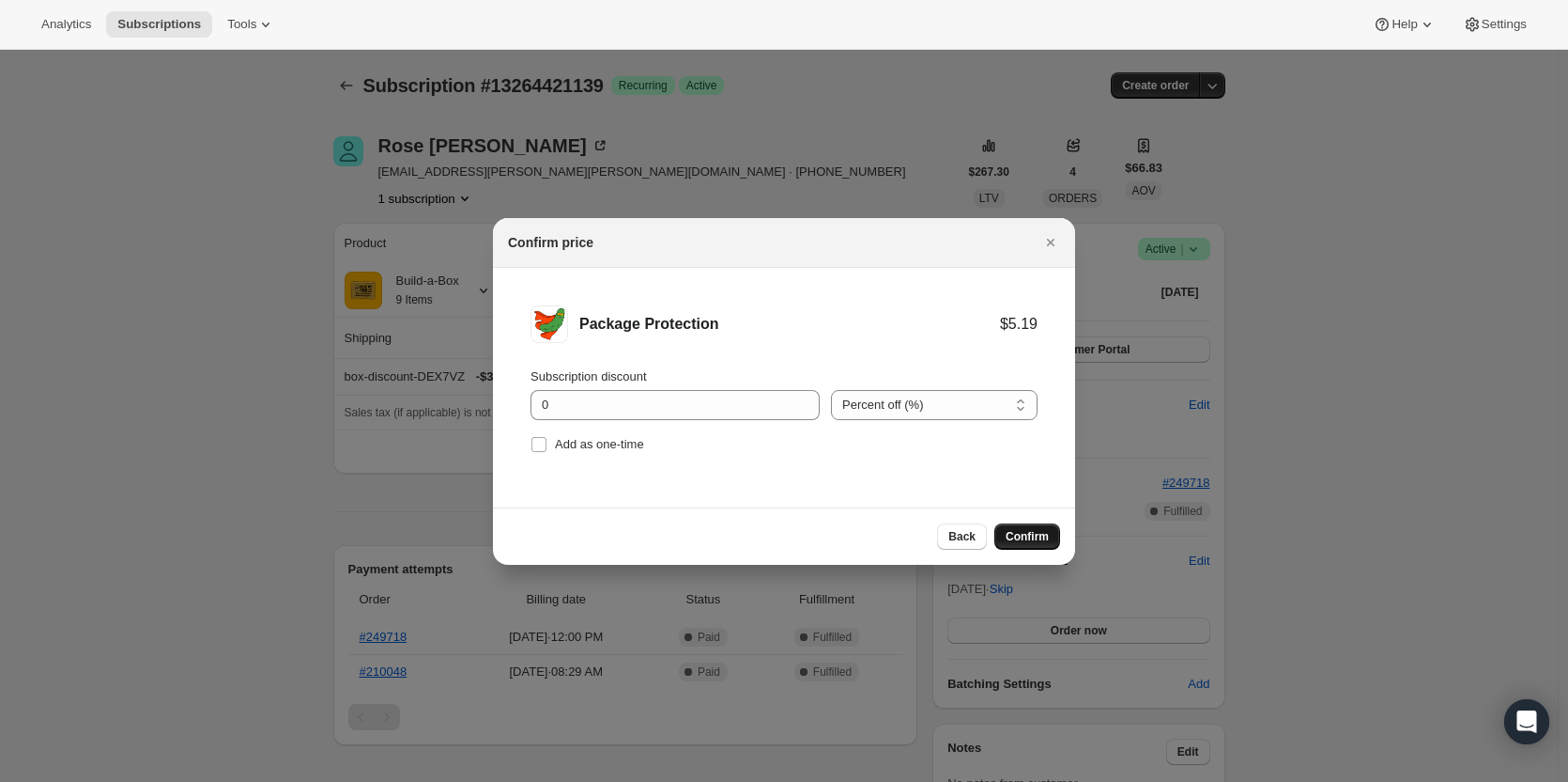
click at [1033, 540] on span "Confirm" at bounding box center [1027, 536] width 43 height 15
